Goal: Check status: Check status

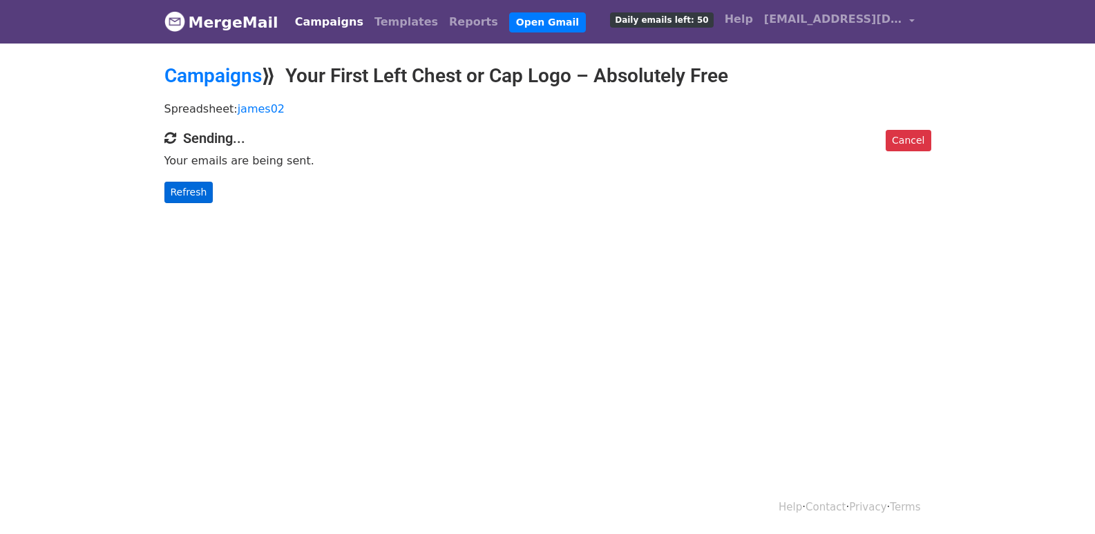
click at [210, 194] on p "Refresh" at bounding box center [547, 192] width 767 height 21
drag, startPoint x: 202, startPoint y: 195, endPoint x: 214, endPoint y: 202, distance: 14.0
click at [202, 196] on link "Refresh" at bounding box center [188, 192] width 49 height 21
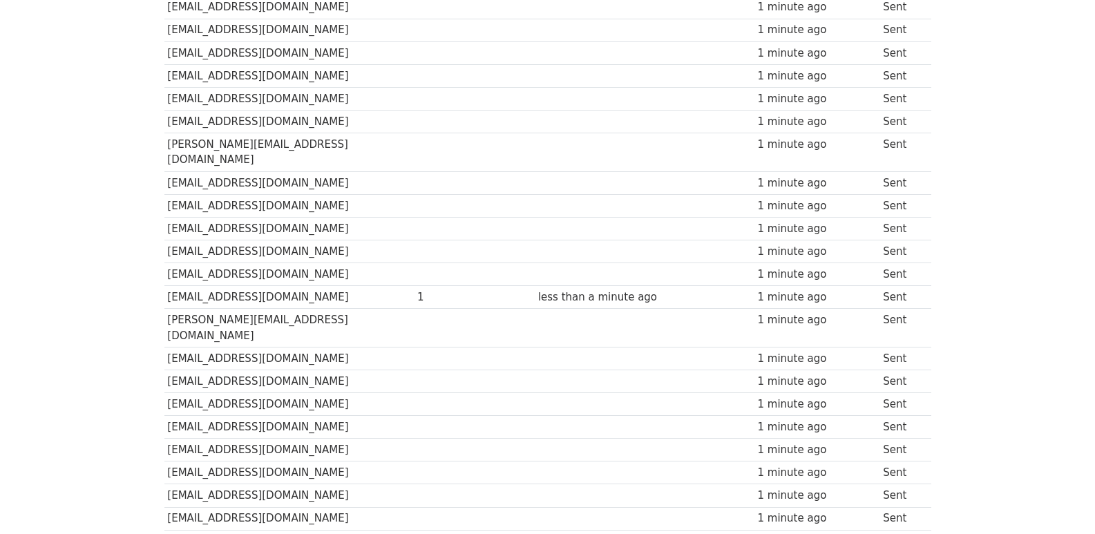
scroll to position [921, 0]
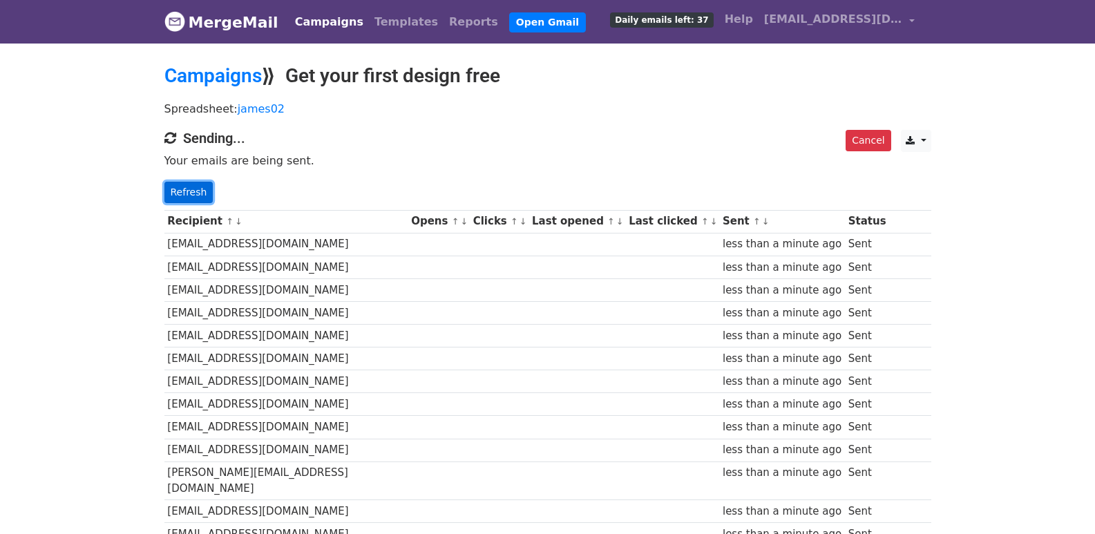
click at [178, 192] on link "Refresh" at bounding box center [188, 192] width 49 height 21
click at [201, 187] on link "Refresh" at bounding box center [188, 192] width 49 height 21
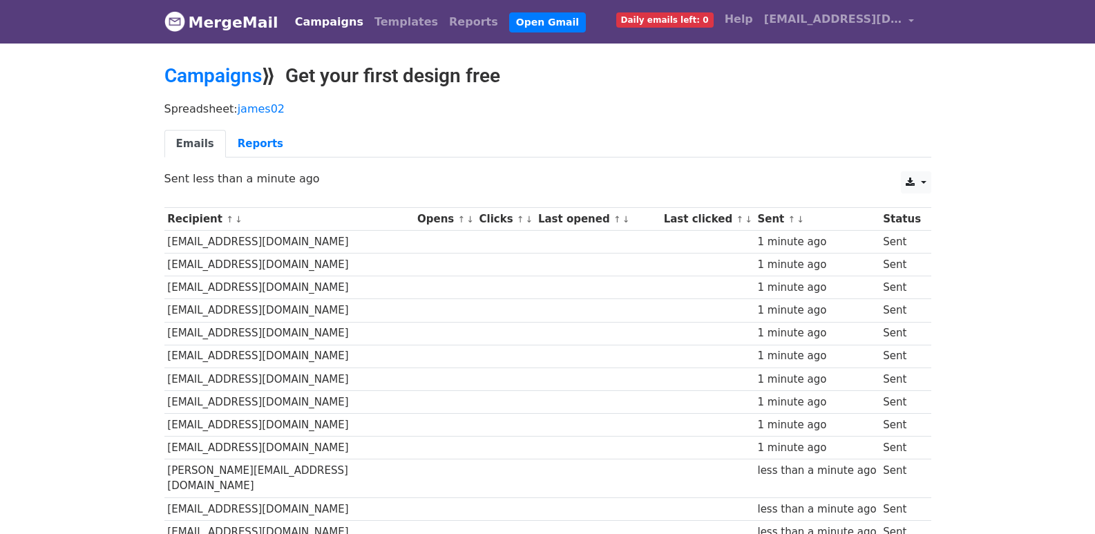
scroll to position [962, 0]
